Goal: Information Seeking & Learning: Learn about a topic

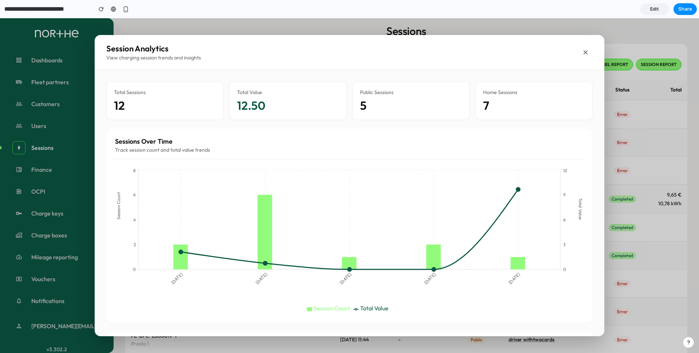
click at [586, 51] on button "✕" at bounding box center [585, 52] width 15 height 15
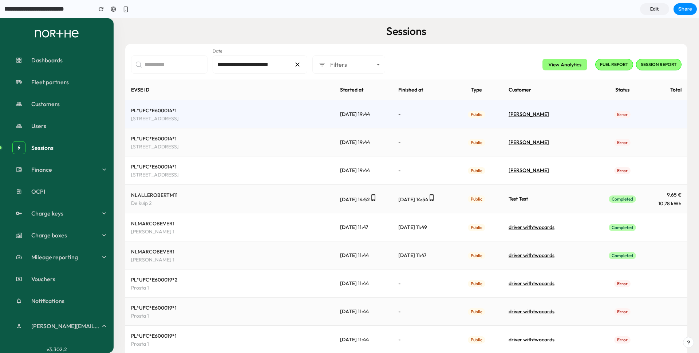
drag, startPoint x: 289, startPoint y: 40, endPoint x: 128, endPoint y: 115, distance: 177.7
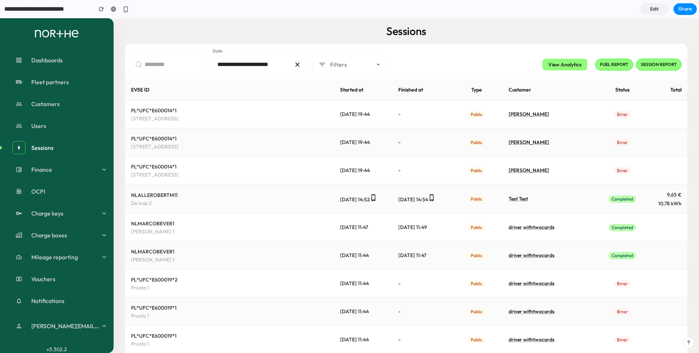
click at [583, 67] on button "View Analytics" at bounding box center [565, 65] width 45 height 12
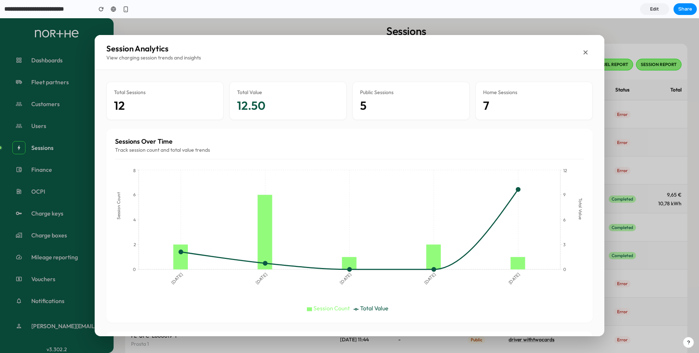
click at [587, 55] on button "✕" at bounding box center [585, 52] width 15 height 15
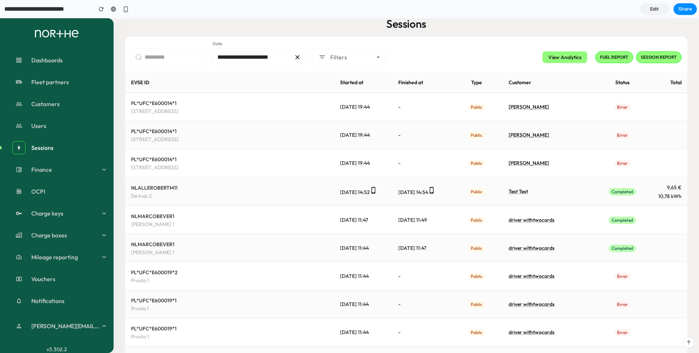
scroll to position [8, 0]
click at [548, 50] on div "**********" at bounding box center [406, 57] width 551 height 18
click at [566, 56] on button "View Analytics" at bounding box center [565, 57] width 45 height 12
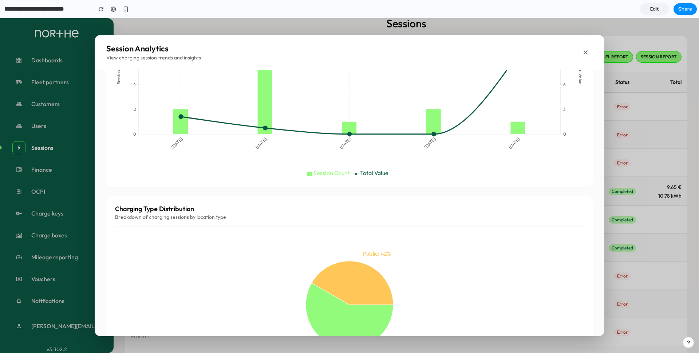
scroll to position [0, 0]
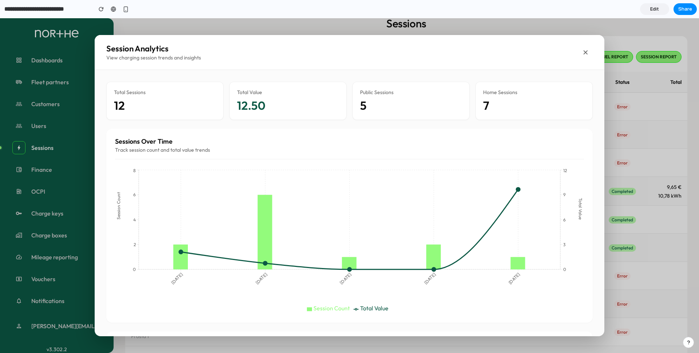
click at [587, 48] on button "✕" at bounding box center [585, 52] width 15 height 15
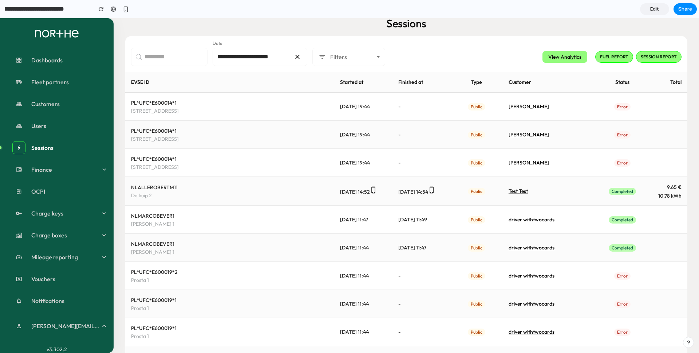
click at [463, 51] on div "**********" at bounding box center [406, 57] width 551 height 18
click at [566, 51] on button "View Analytics" at bounding box center [565, 57] width 45 height 12
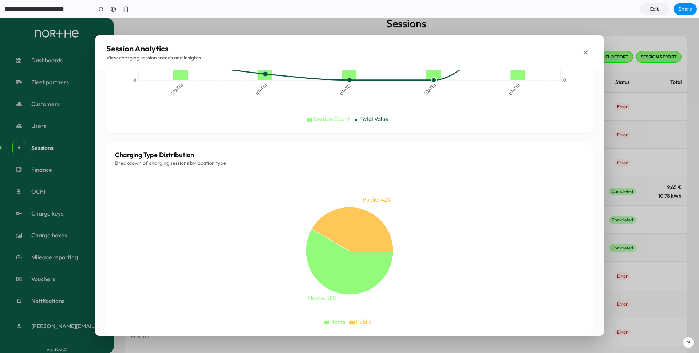
scroll to position [200, 0]
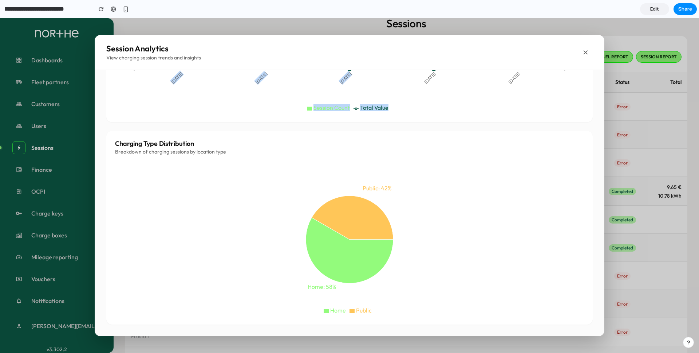
drag, startPoint x: 318, startPoint y: 106, endPoint x: 422, endPoint y: 112, distance: 104.7
click at [420, 112] on div "Session Count Total Value [DATE] [DATE] [DATE] [DATE] [DATE] 0 2 4 6 8 Session …" at bounding box center [349, 41] width 469 height 146
click at [422, 112] on icon "[DATE] [DATE] [DATE] [DATE] [DATE] 0 2 4 6 8 Session Count 0 3 6 9 12 Total Val…" at bounding box center [349, 41] width 469 height 146
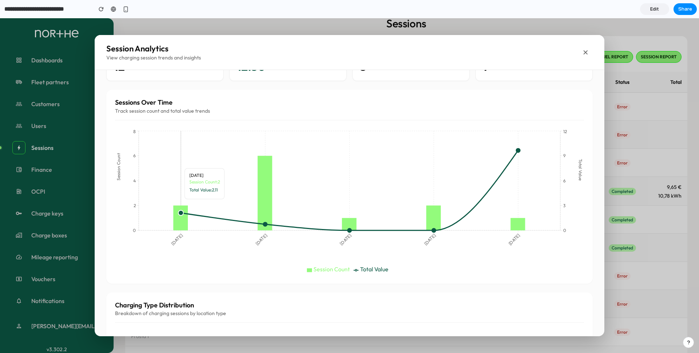
scroll to position [39, 0]
drag, startPoint x: 253, startPoint y: 110, endPoint x: 302, endPoint y: 140, distance: 57.9
click at [253, 110] on p "Track session count and total value trends" at bounding box center [349, 110] width 469 height 6
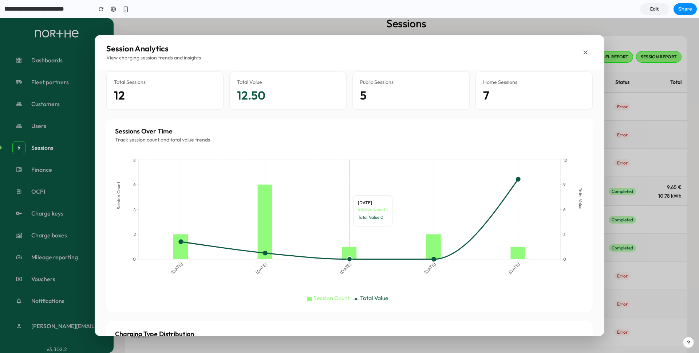
scroll to position [0, 0]
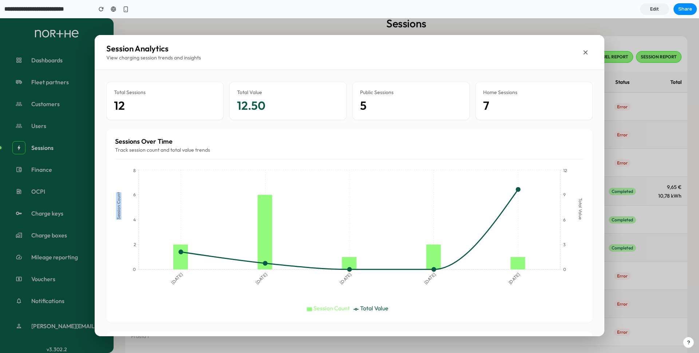
drag, startPoint x: 122, startPoint y: 208, endPoint x: 122, endPoint y: 220, distance: 11.7
click at [121, 223] on icon "[DATE] [DATE] [DATE] [DATE] [DATE] 0 2 4 6 8 Session Count 0 3 6 9 12 Total Val…" at bounding box center [349, 241] width 469 height 146
click at [121, 219] on tspan "Session Count" at bounding box center [118, 206] width 5 height 28
click at [120, 218] on tspan "Session Count" at bounding box center [118, 206] width 5 height 28
click at [119, 216] on tspan "Session Count" at bounding box center [118, 206] width 5 height 28
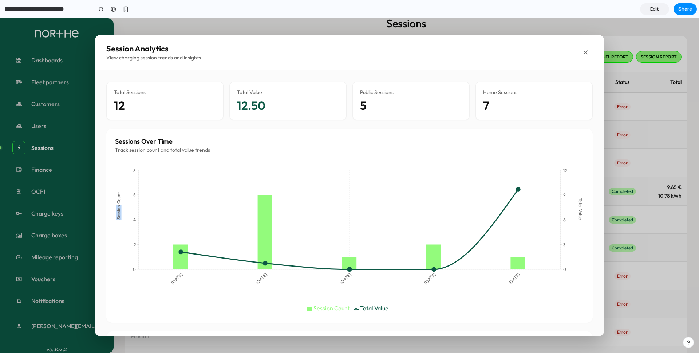
click at [119, 216] on tspan "Session Count" at bounding box center [118, 206] width 5 height 28
click at [201, 61] on div "Session Analytics View charging session trends and insights ✕" at bounding box center [350, 52] width 510 height 35
click at [189, 56] on p "View charging session trends and insights" at bounding box center [153, 58] width 95 height 6
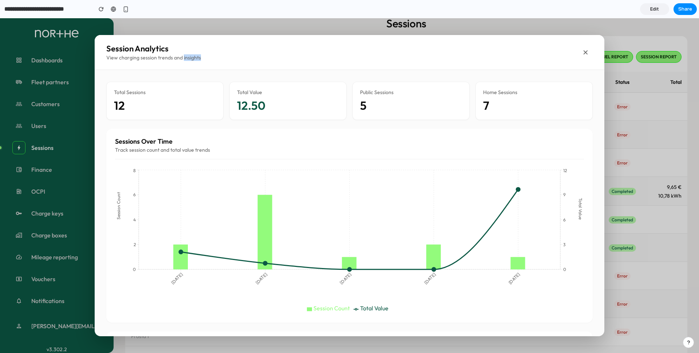
click at [189, 56] on p "View charging session trends and insights" at bounding box center [153, 58] width 95 height 6
click at [123, 47] on h2 "Session Analytics" at bounding box center [153, 48] width 95 height 9
drag, startPoint x: 103, startPoint y: 47, endPoint x: 248, endPoint y: 57, distance: 145.6
click at [248, 57] on div "Session Analytics View charging session trends and insights ✕" at bounding box center [350, 52] width 510 height 35
click at [235, 57] on div "Session Analytics View charging session trends and insights ✕" at bounding box center [350, 52] width 510 height 35
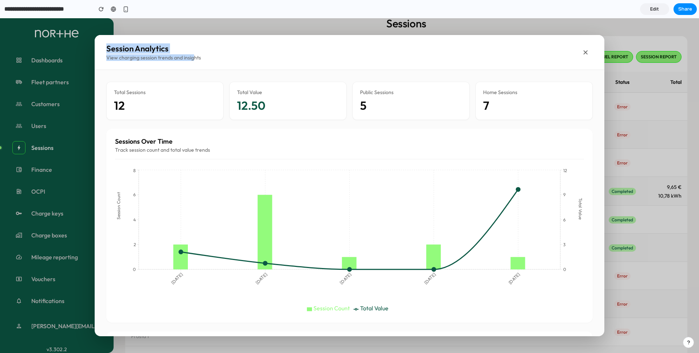
drag, startPoint x: 134, startPoint y: 47, endPoint x: 95, endPoint y: 41, distance: 39.5
click at [101, 42] on div "Session Analytics View charging session trends and insights ✕" at bounding box center [350, 52] width 510 height 35
drag, startPoint x: 95, startPoint y: 41, endPoint x: 241, endPoint y: 59, distance: 147.2
click at [228, 59] on div "Session Analytics View charging session trends and insights ✕" at bounding box center [350, 52] width 510 height 35
click at [162, 60] on p "View charging session trends and insights" at bounding box center [153, 58] width 95 height 6
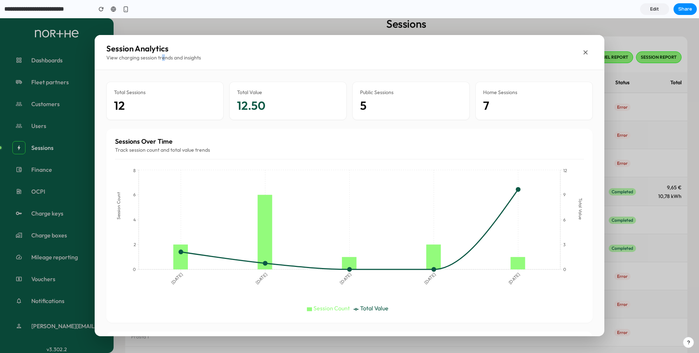
scroll to position [6, 0]
click at [162, 60] on p "View charging session trends and insights" at bounding box center [153, 58] width 95 height 6
click at [143, 52] on h2 "Session Analytics" at bounding box center [153, 48] width 95 height 9
click at [143, 53] on h2 "Session Analytics" at bounding box center [153, 48] width 95 height 9
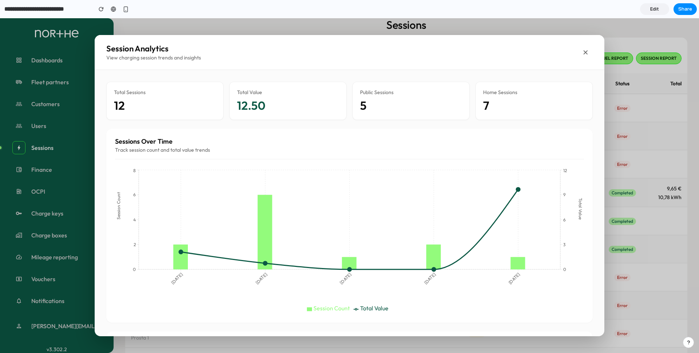
click at [218, 65] on div "Session Analytics View charging session trends and insights ✕" at bounding box center [350, 52] width 510 height 35
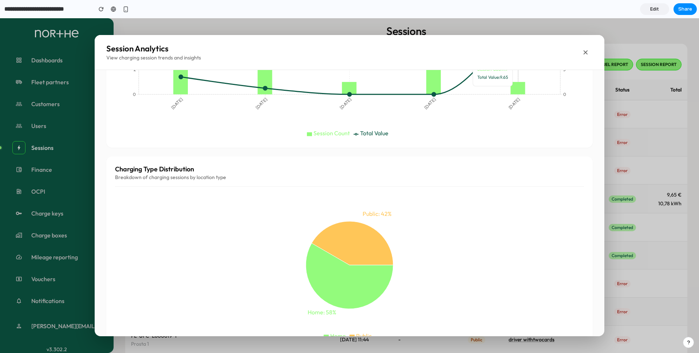
scroll to position [200, 0]
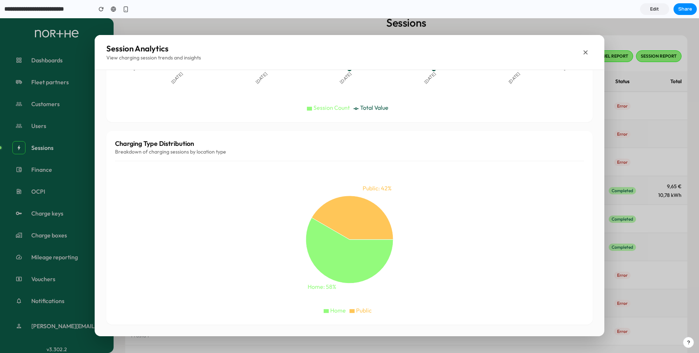
click at [585, 54] on button "✕" at bounding box center [585, 52] width 15 height 15
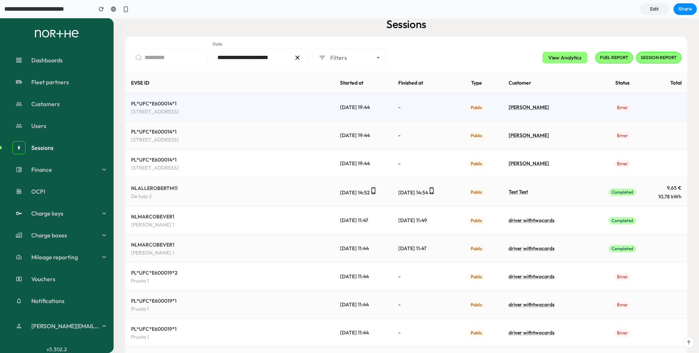
scroll to position [9, 0]
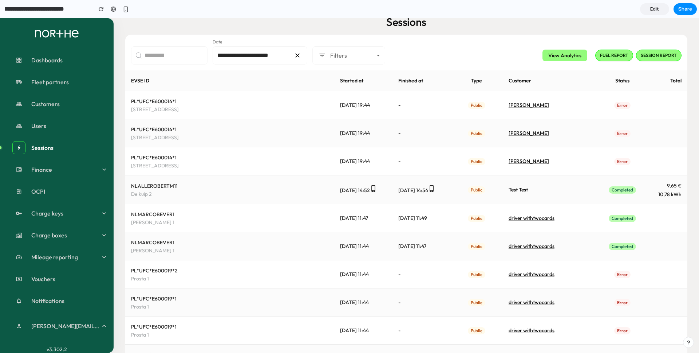
click at [565, 56] on button "View Analytics" at bounding box center [565, 56] width 45 height 12
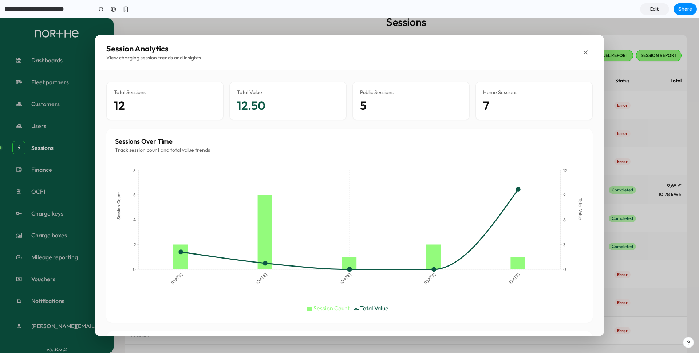
click at [579, 52] on button "✕" at bounding box center [585, 52] width 15 height 15
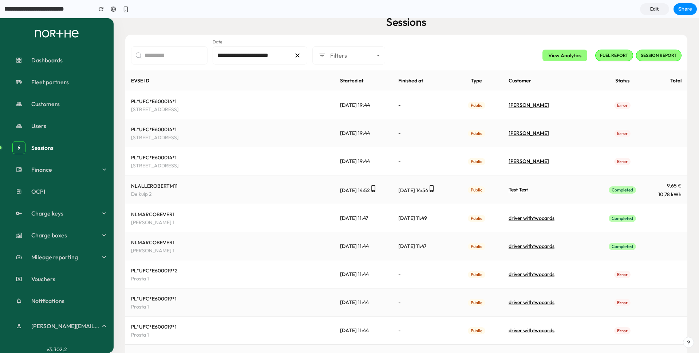
click at [559, 35] on div "**********" at bounding box center [406, 53] width 562 height 36
click at [454, 42] on div "**********" at bounding box center [406, 53] width 562 height 36
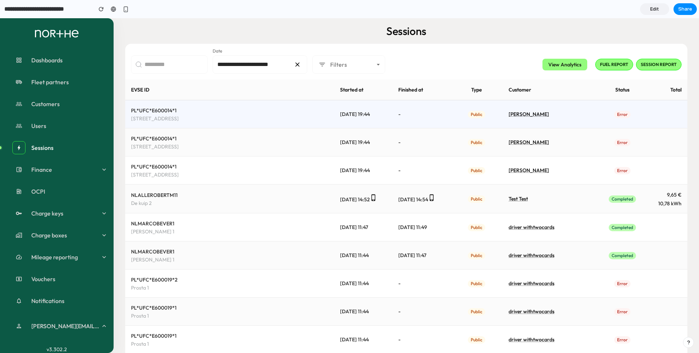
drag, startPoint x: 481, startPoint y: 38, endPoint x: 278, endPoint y: 100, distance: 211.6
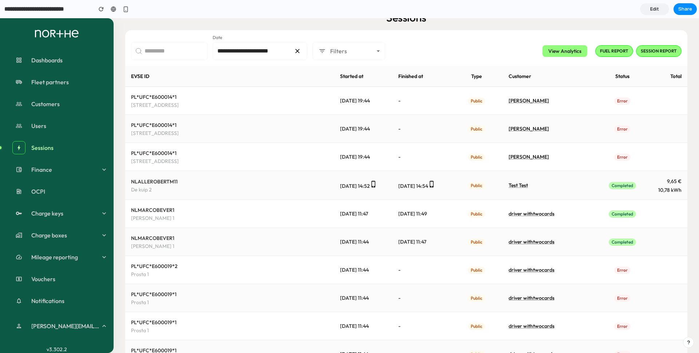
scroll to position [17, 0]
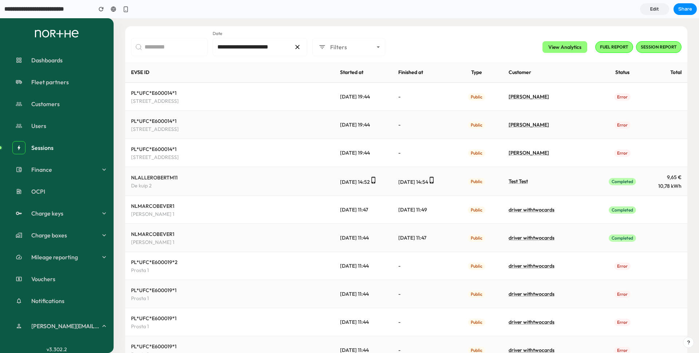
click at [559, 46] on button "View Analytics" at bounding box center [565, 47] width 45 height 12
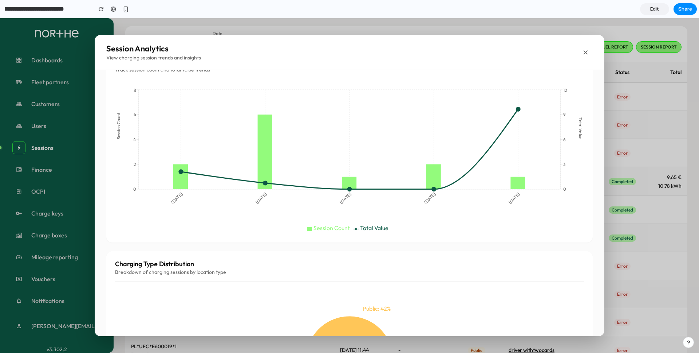
scroll to position [0, 0]
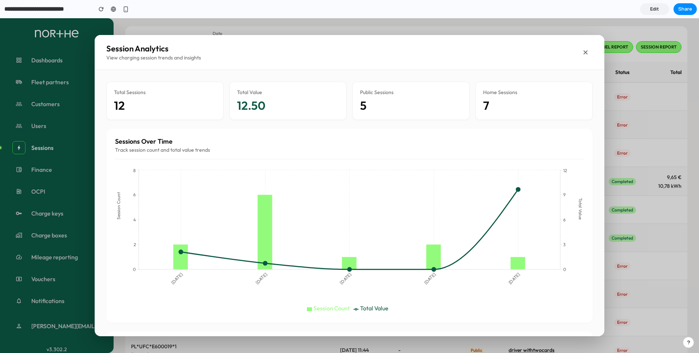
click at [586, 52] on button "✕" at bounding box center [585, 52] width 15 height 15
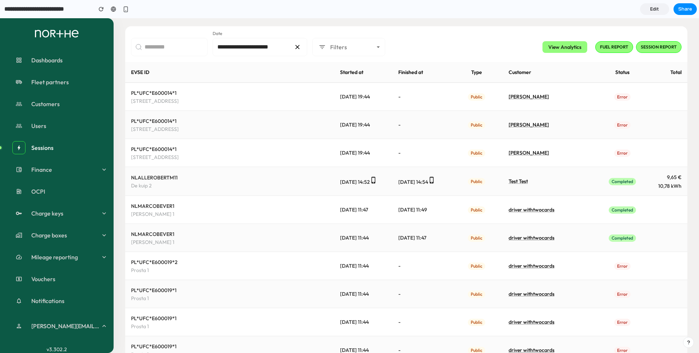
click at [553, 44] on button "View Analytics" at bounding box center [565, 47] width 45 height 12
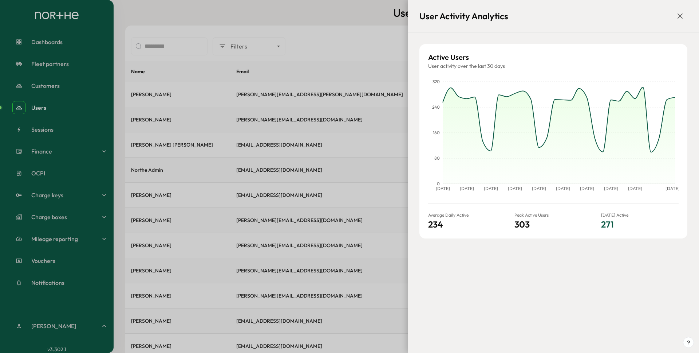
drag, startPoint x: 632, startPoint y: 55, endPoint x: 623, endPoint y: 48, distance: 11.4
click at [631, 55] on div "User Activity Analytics Active Users User activity over the last 30 days Sep 15…" at bounding box center [349, 176] width 699 height 353
click at [616, 43] on div "User Activity Analytics Active Users User activity over the last 30 days Sep 15…" at bounding box center [349, 176] width 699 height 353
click at [630, 42] on div "User Activity Analytics Active Users User activity over the last 30 days Sep 15…" at bounding box center [349, 176] width 699 height 353
click at [635, 46] on div "User Activity Analytics Active Users User activity over the last 30 days Sep 15…" at bounding box center [349, 176] width 699 height 353
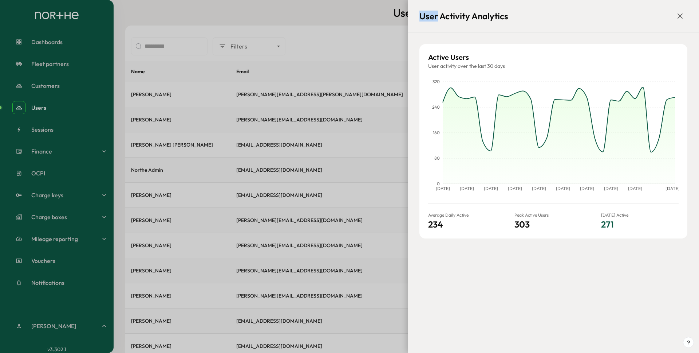
drag, startPoint x: 635, startPoint y: 46, endPoint x: 628, endPoint y: 46, distance: 7.3
click at [635, 46] on div "User Activity Analytics Active Users User activity over the last 30 days Sep 15…" at bounding box center [349, 176] width 699 height 353
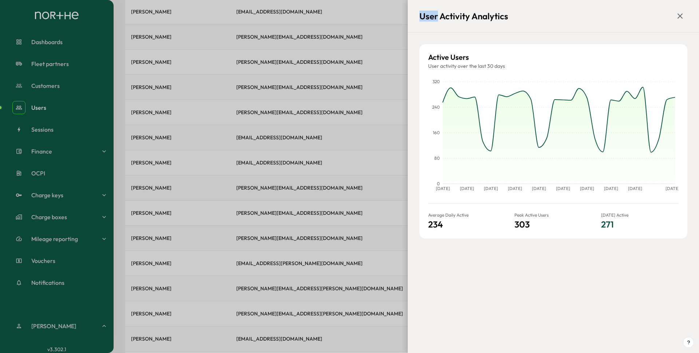
scroll to position [219, 0]
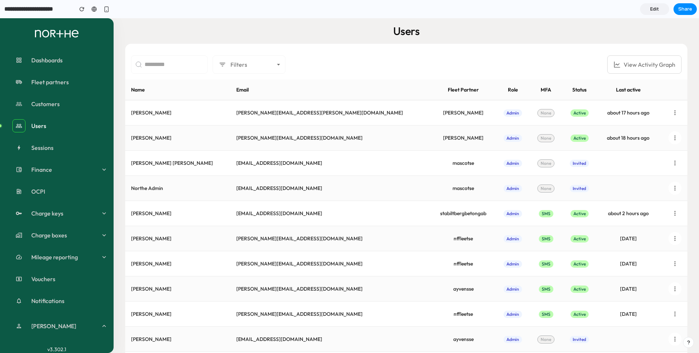
click at [653, 68] on button "View Activity Graph" at bounding box center [644, 64] width 74 height 18
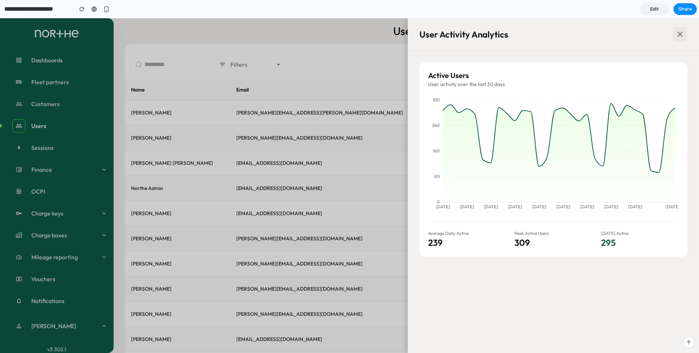
click at [682, 31] on icon at bounding box center [680, 34] width 9 height 9
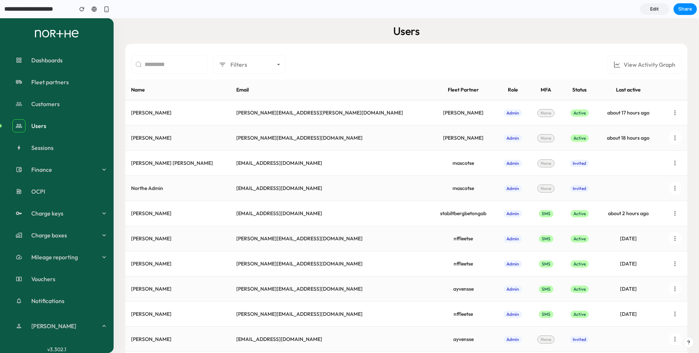
click at [651, 63] on button "View Activity Graph" at bounding box center [644, 64] width 74 height 18
